Goal: Task Accomplishment & Management: Use online tool/utility

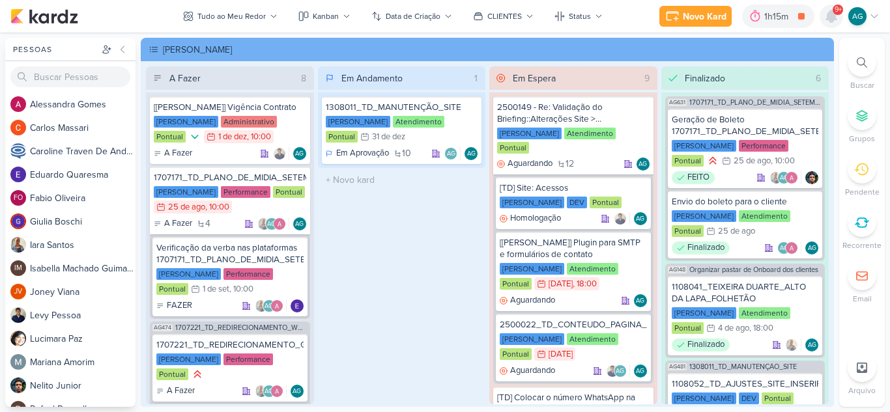
click at [831, 16] on icon at bounding box center [831, 16] width 10 height 12
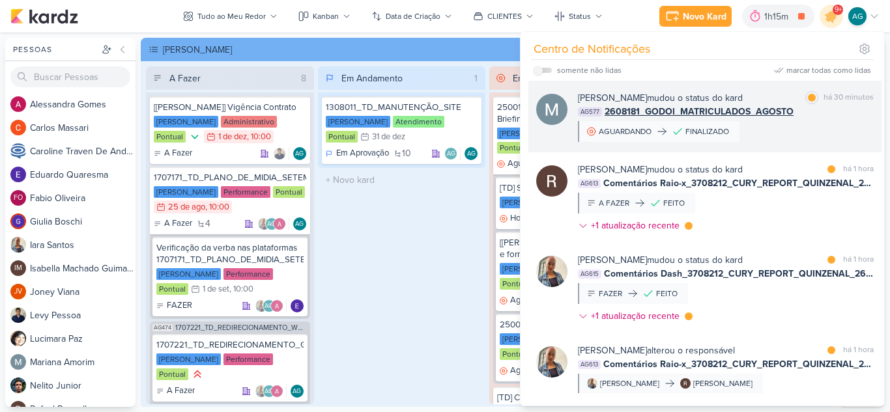
click at [790, 122] on div "[PERSON_NAME] mudou o status do kard marcar como lida há 30 minutos AG577 26081…" at bounding box center [726, 116] width 296 height 51
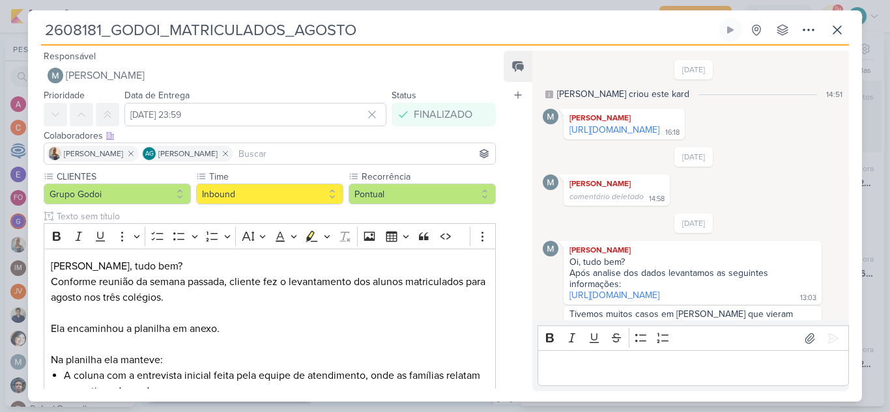
scroll to position [295, 0]
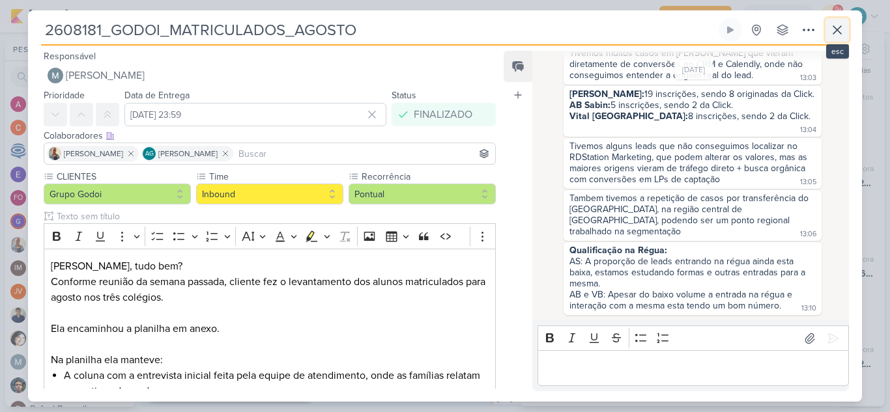
click at [836, 29] on icon at bounding box center [837, 30] width 8 height 8
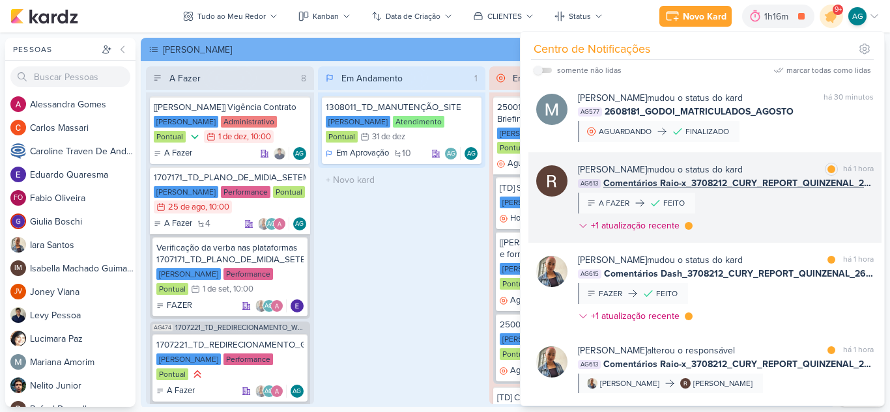
click at [792, 215] on div "[PERSON_NAME] mudou o status do kard marcar como lida há 1 hora AG613 Comentári…" at bounding box center [726, 200] width 296 height 75
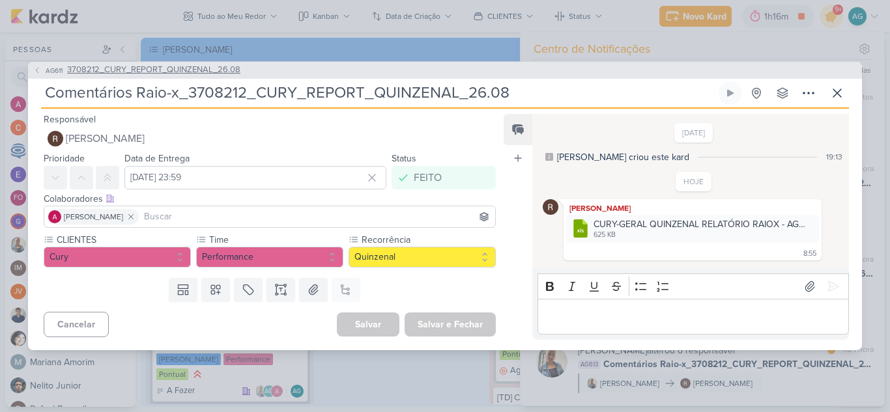
click at [221, 66] on span "3708212_CURY_REPORT_QUINZENAL_26.08" at bounding box center [153, 70] width 173 height 13
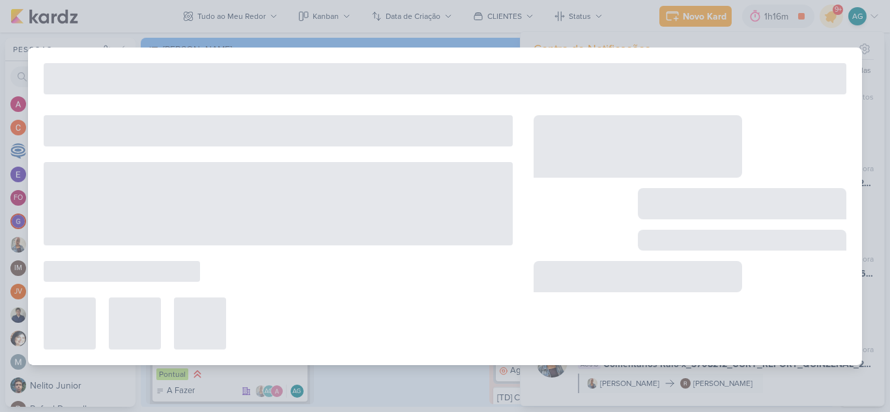
type input "3708212_CURY_REPORT_QUINZENAL_26.08"
type input "[DATE] 14:00"
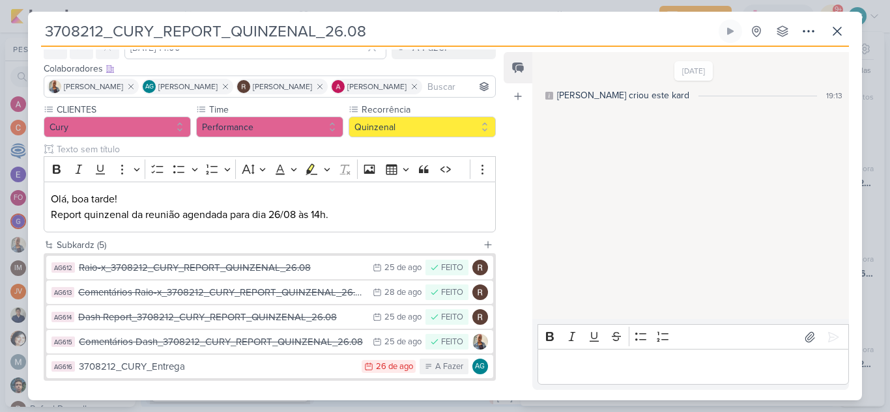
scroll to position [130, 0]
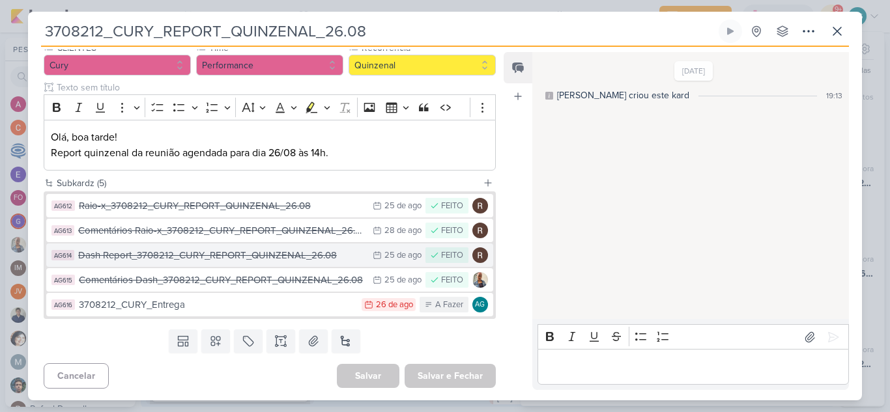
click at [268, 259] on div "Dash Report_3708212_CURY_REPORT_QUINZENAL_26.08" at bounding box center [222, 255] width 288 height 15
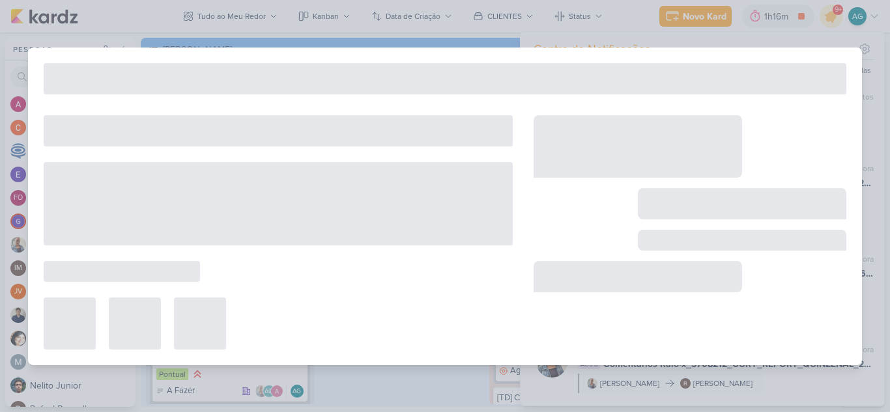
type input "Dash Report_3708212_CURY_REPORT_QUINZENAL_26.08"
type input "[DATE] 23:59"
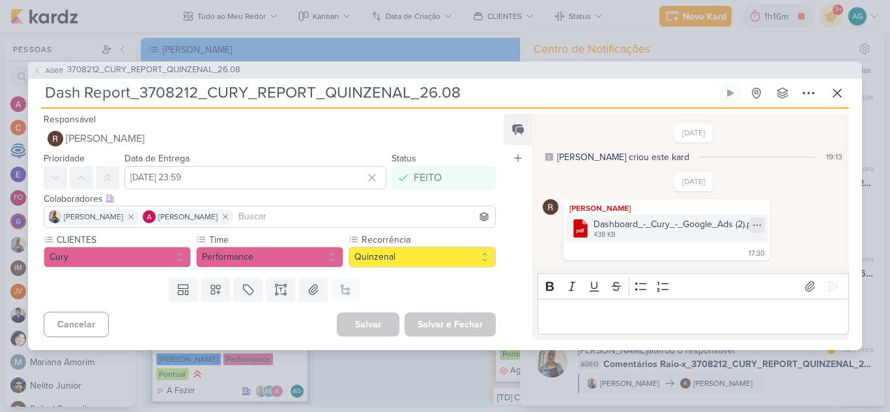
click at [760, 227] on icon at bounding box center [757, 225] width 10 height 10
click at [712, 267] on button "Baixar" at bounding box center [711, 268] width 105 height 19
click at [224, 71] on span "3708212_CURY_REPORT_QUINZENAL_26.08" at bounding box center [153, 70] width 173 height 13
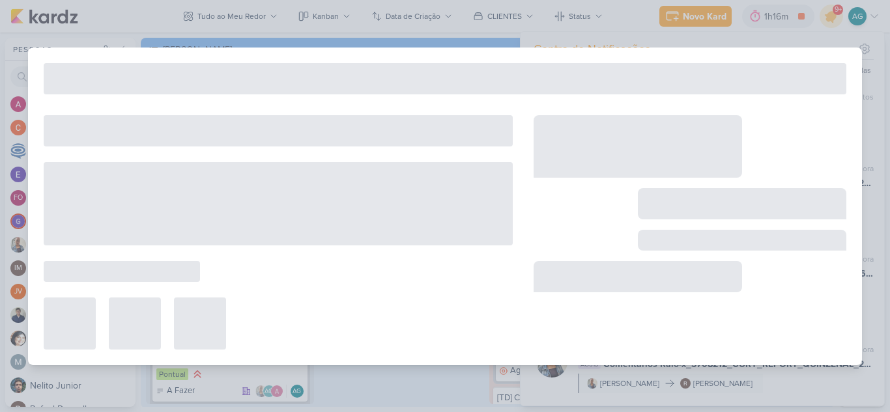
type input "3708212_CURY_REPORT_QUINZENAL_26.08"
type input "[DATE] 14:00"
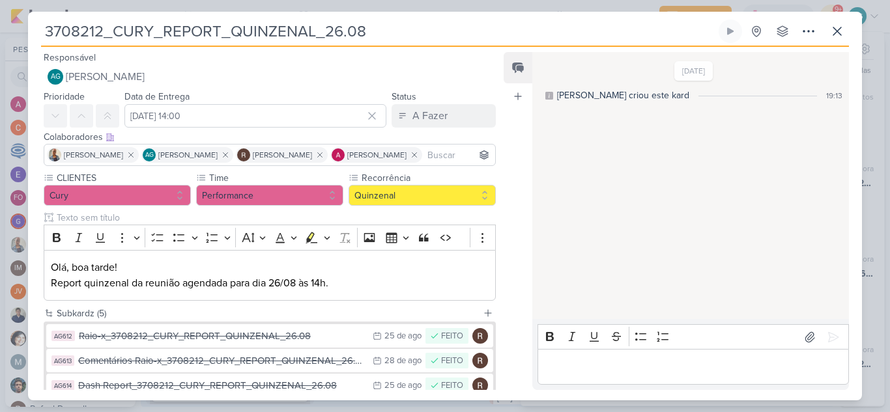
scroll to position [132, 0]
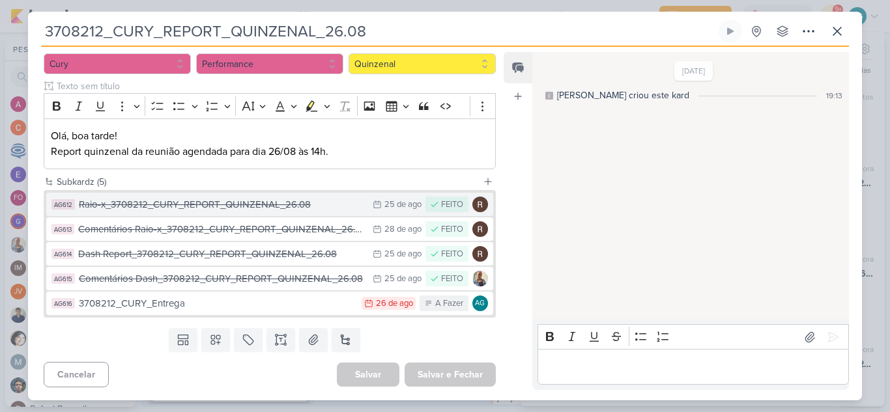
click at [245, 205] on div "Raio-x_3708212_CURY_REPORT_QUINZENAL_26.08" at bounding box center [222, 204] width 287 height 15
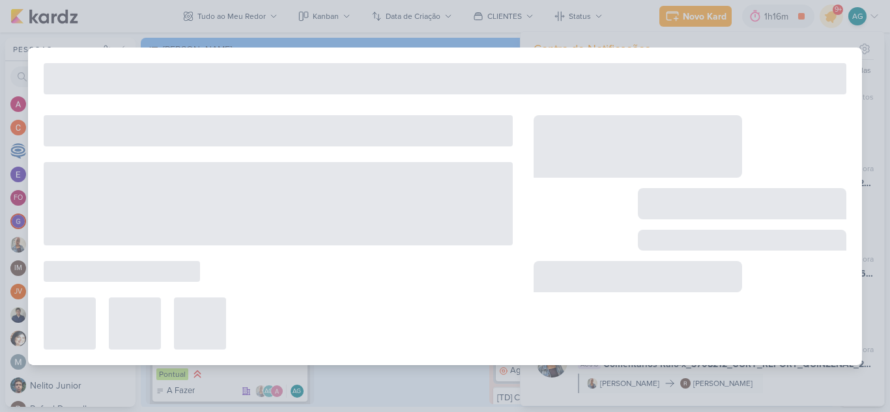
type input "Raio-x_3708212_CURY_REPORT_QUINZENAL_26.08"
type input "[DATE] 23:59"
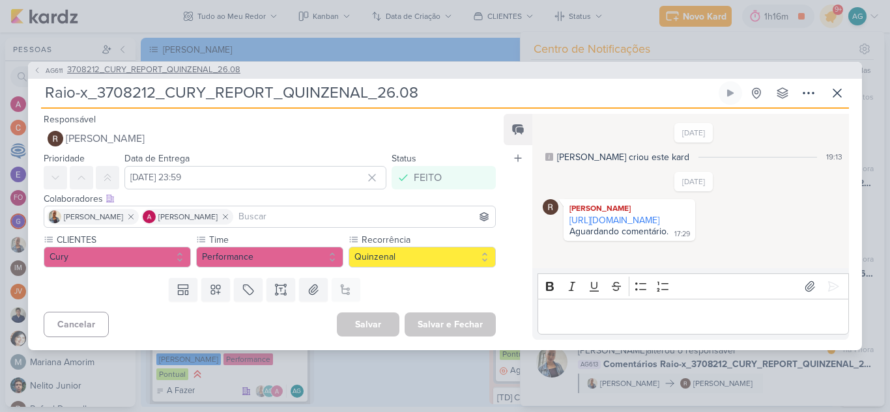
click at [212, 71] on span "3708212_CURY_REPORT_QUINZENAL_26.08" at bounding box center [153, 70] width 173 height 13
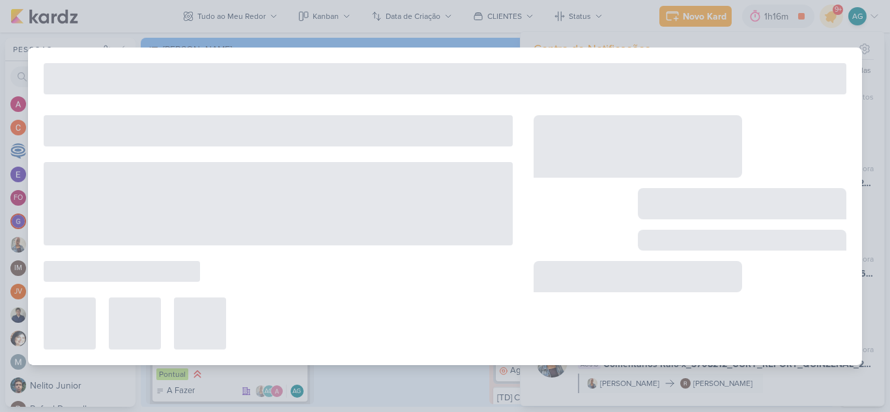
type input "3708212_CURY_REPORT_QUINZENAL_26.08"
type input "[DATE] 14:00"
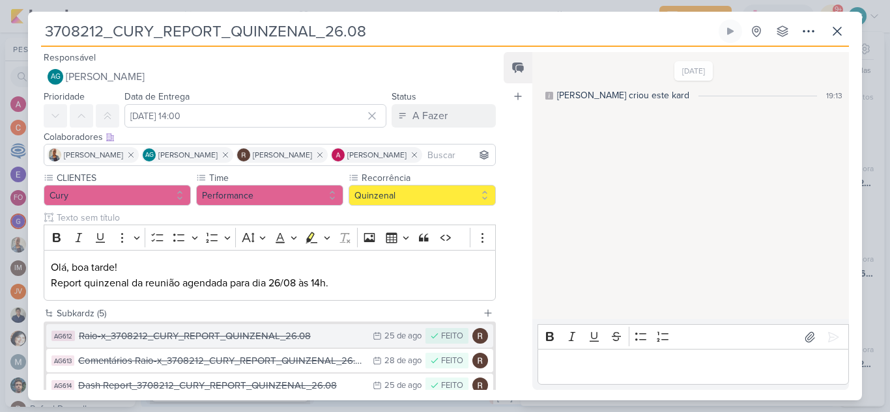
scroll to position [65, 0]
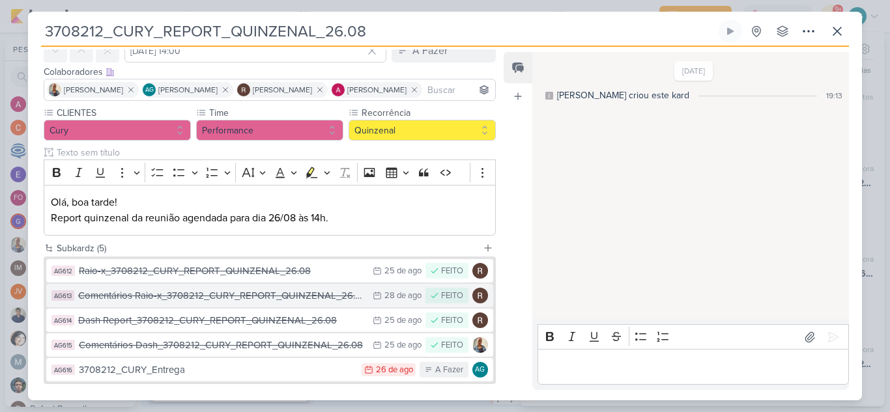
click at [197, 300] on div "Comentários Raio-x_3708212_CURY_REPORT_QUINZENAL_26.08" at bounding box center [222, 296] width 288 height 15
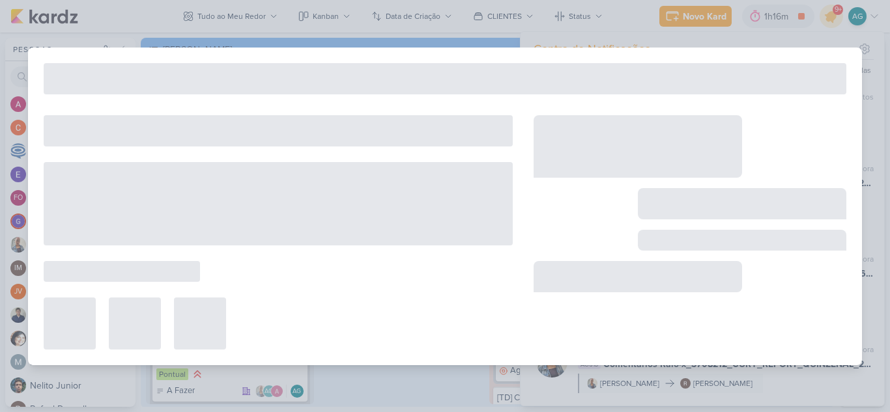
type input "Comentários Raio-x_3708212_CURY_REPORT_QUINZENAL_26.08"
type input "[DATE] 23:59"
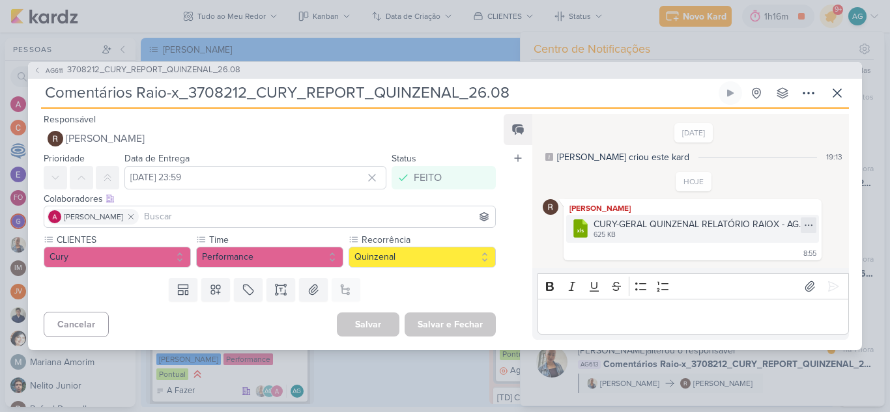
click at [803, 226] on icon at bounding box center [808, 225] width 10 height 10
click at [751, 269] on div "Baixar" at bounding box center [741, 269] width 25 height 14
click at [126, 74] on span "3708212_CURY_REPORT_QUINZENAL_26.08" at bounding box center [153, 70] width 173 height 13
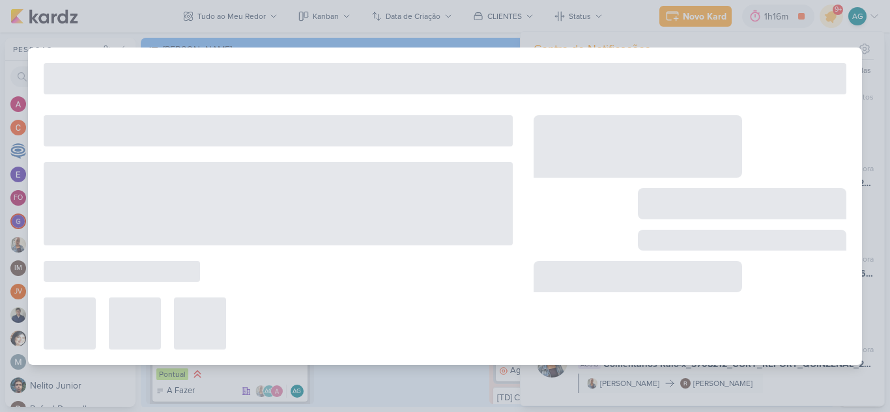
type input "3708212_CURY_REPORT_QUINZENAL_26.08"
type input "[DATE] 14:00"
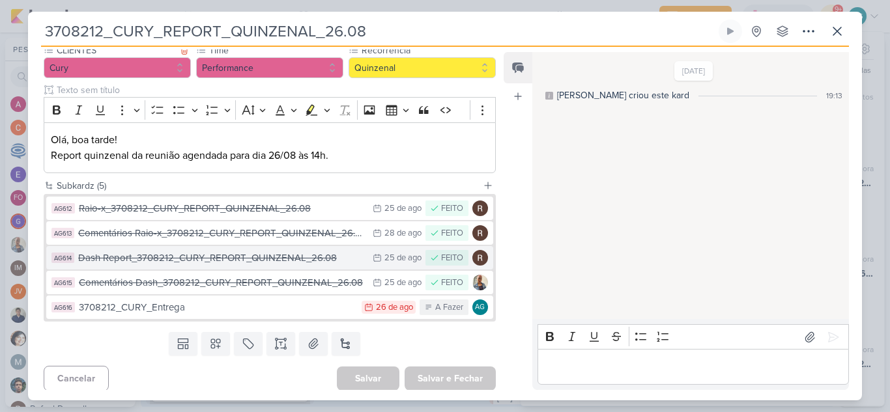
scroll to position [132, 0]
